Goal: Information Seeking & Learning: Find specific page/section

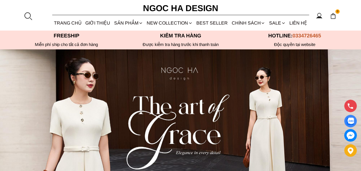
click at [27, 16] on div at bounding box center [28, 16] width 9 height 9
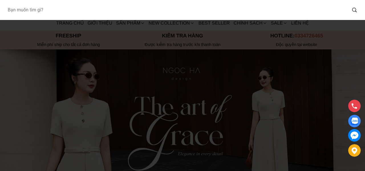
click at [28, 15] on input "Input search Bạn muốn tìm gì?" at bounding box center [175, 9] width 344 height 13
type input "d1007"
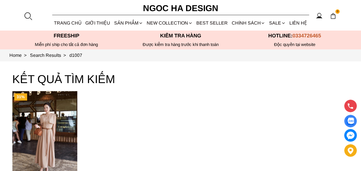
click at [28, 17] on div at bounding box center [28, 16] width 9 height 9
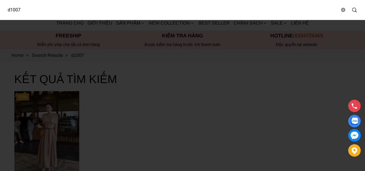
click at [34, 11] on input "d1007" at bounding box center [171, 9] width 337 height 13
drag, startPoint x: 34, startPoint y: 11, endPoint x: 0, endPoint y: 19, distance: 34.5
click at [0, 19] on div "d1007" at bounding box center [182, 10] width 365 height 20
type input "a1052"
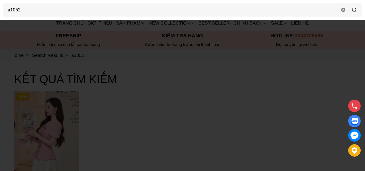
click at [157, 99] on div at bounding box center [182, 85] width 365 height 171
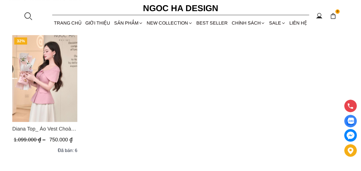
scroll to position [57, 0]
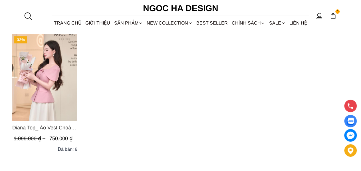
click at [57, 82] on img "Product image - Diana Top_ Áo Vest Choàng Vai Đính Cúc Màu Hồng A1052" at bounding box center [44, 77] width 65 height 87
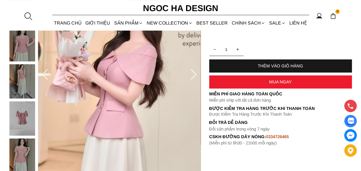
scroll to position [200, 0]
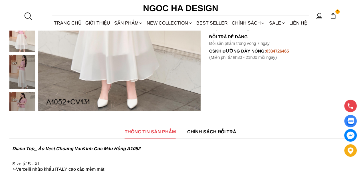
click at [27, 15] on div at bounding box center [28, 16] width 9 height 9
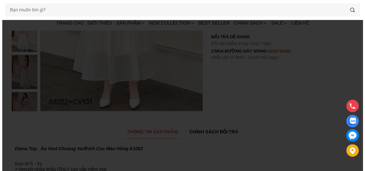
scroll to position [0, 0]
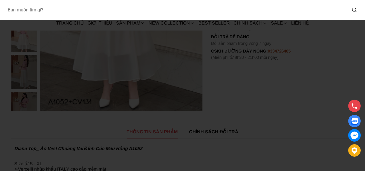
click at [33, 14] on input "Input search Bạn muốn tìm gì?" at bounding box center [175, 9] width 344 height 13
type input "a1097"
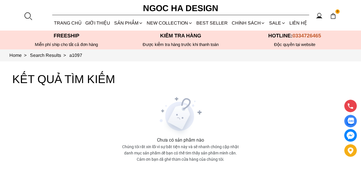
click at [28, 14] on div at bounding box center [28, 16] width 9 height 9
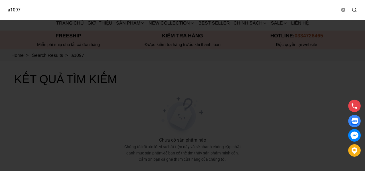
drag, startPoint x: 39, startPoint y: 6, endPoint x: 0, endPoint y: 14, distance: 39.5
click at [0, 14] on div "a1097" at bounding box center [182, 10] width 365 height 20
type input "d962"
